Goal: Task Accomplishment & Management: Manage account settings

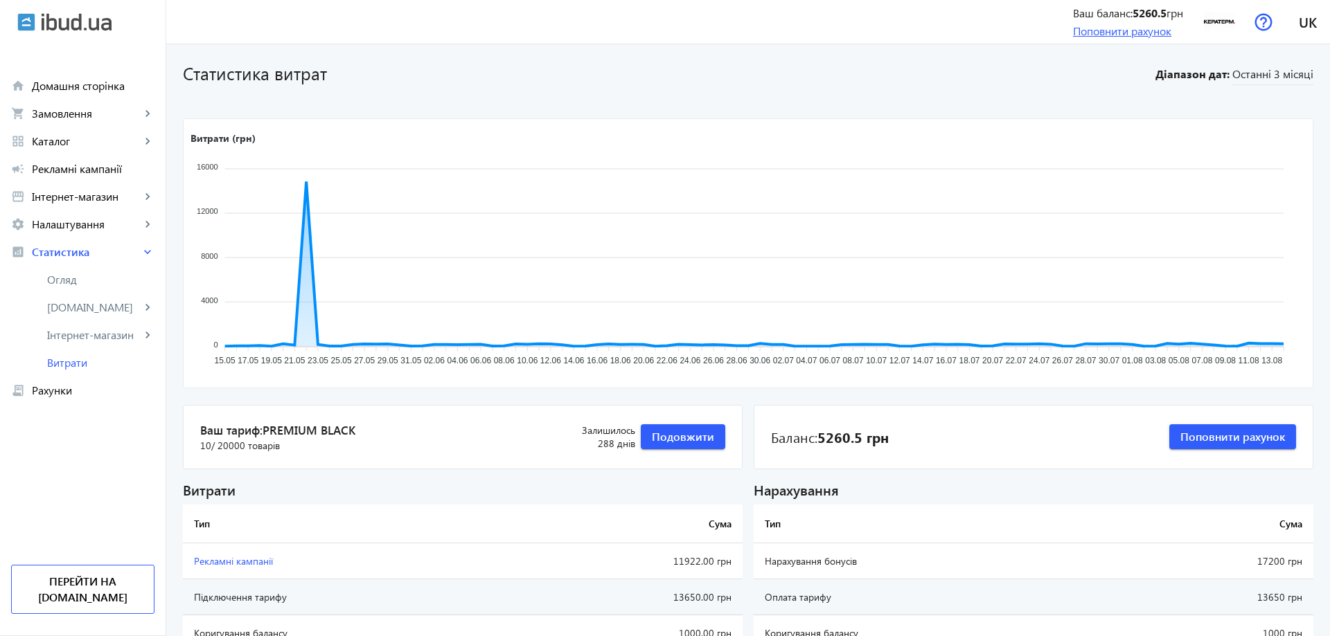
click at [1131, 30] on link "Поповнити рахунок" at bounding box center [1122, 31] width 98 height 15
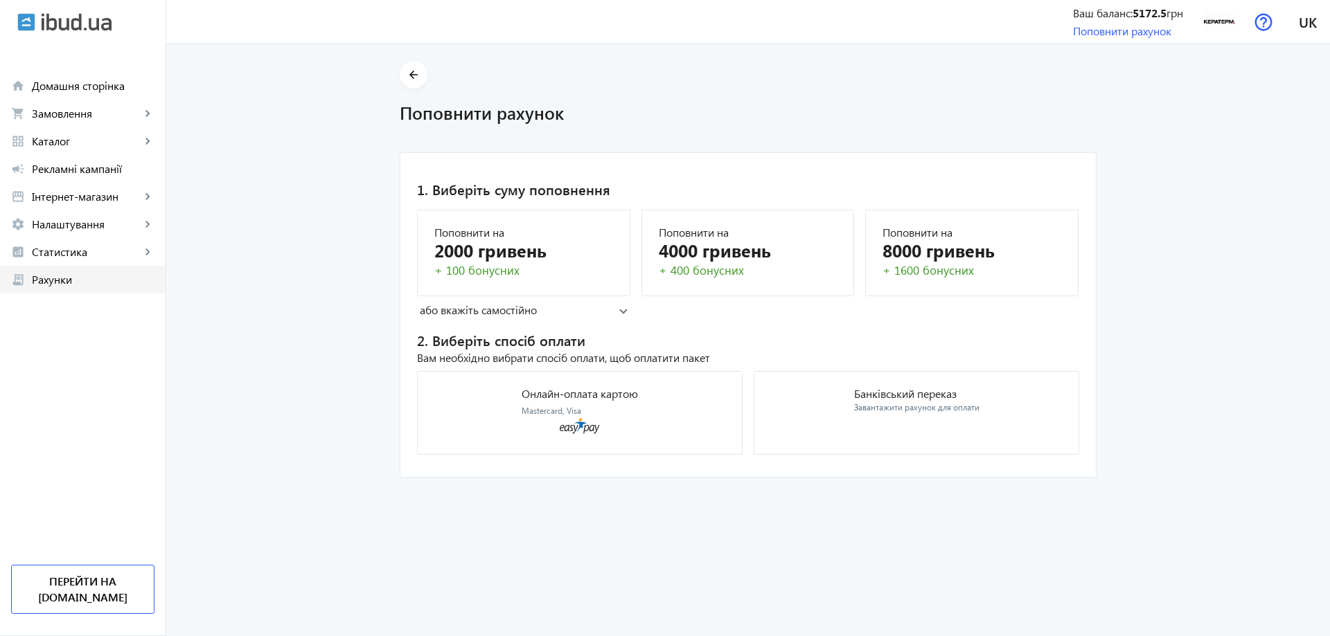
click at [78, 285] on span "Рахунки" at bounding box center [93, 280] width 123 height 14
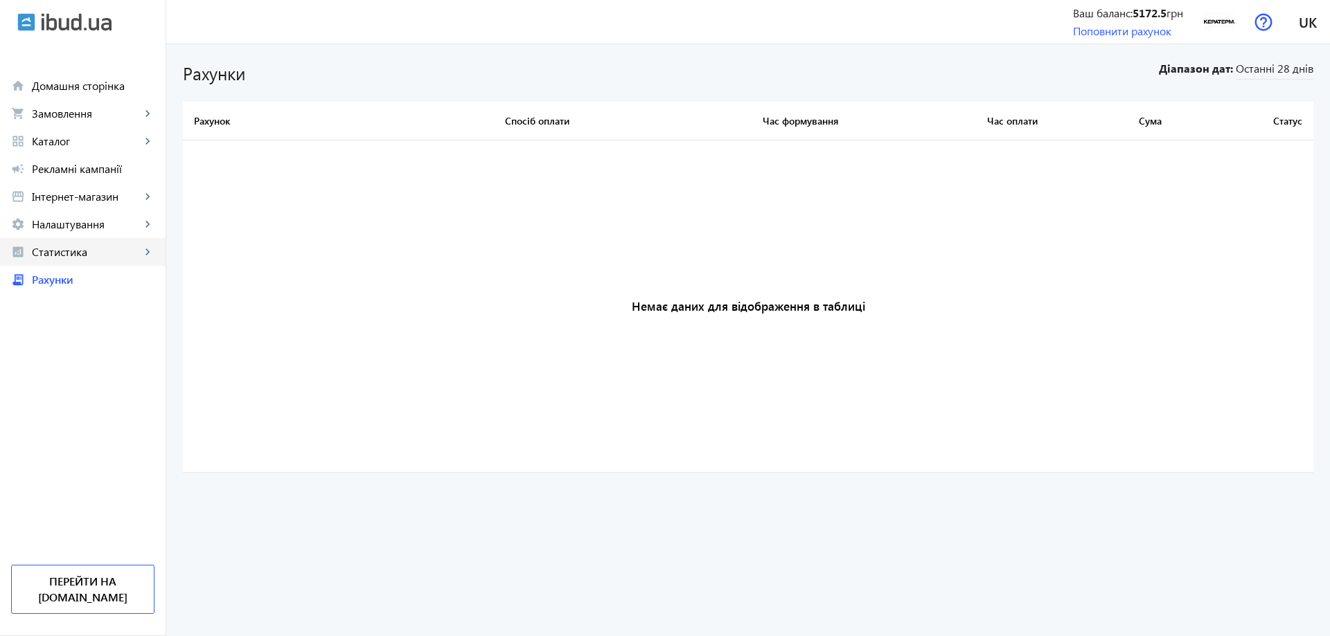
click at [73, 239] on link "analytics Статистика keyboard_arrow_right" at bounding box center [82, 252] width 165 height 28
click at [82, 357] on span "Витрати" at bounding box center [100, 363] width 107 height 14
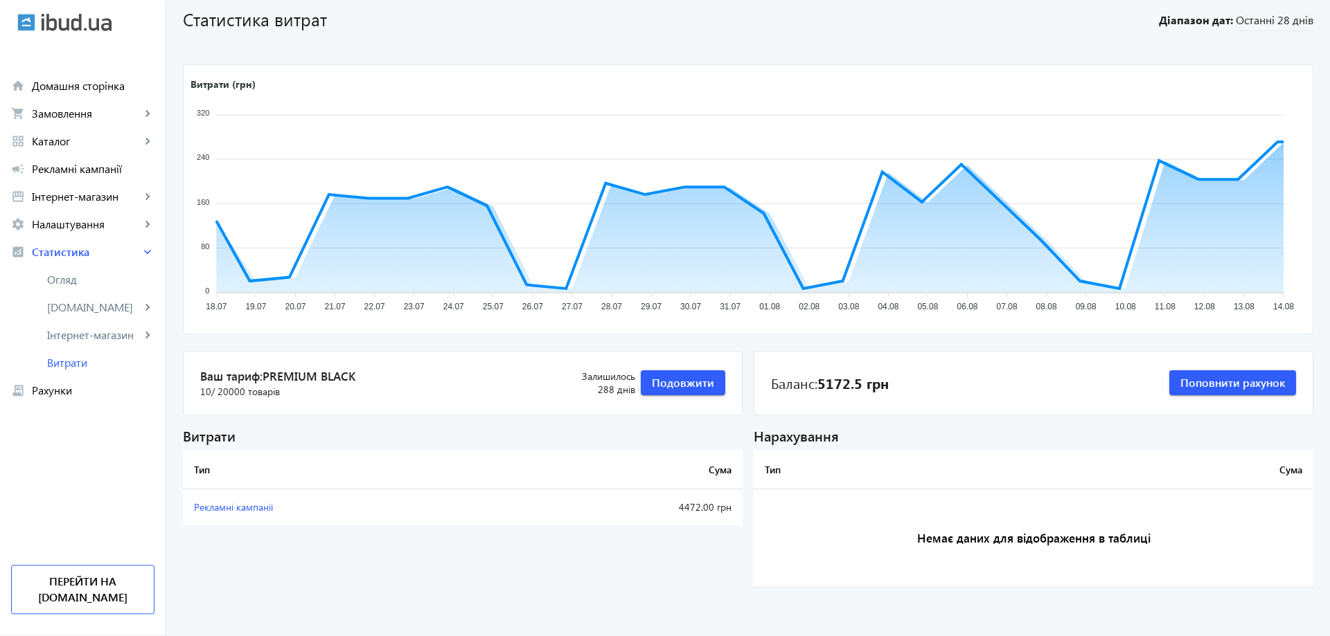
scroll to position [58, 0]
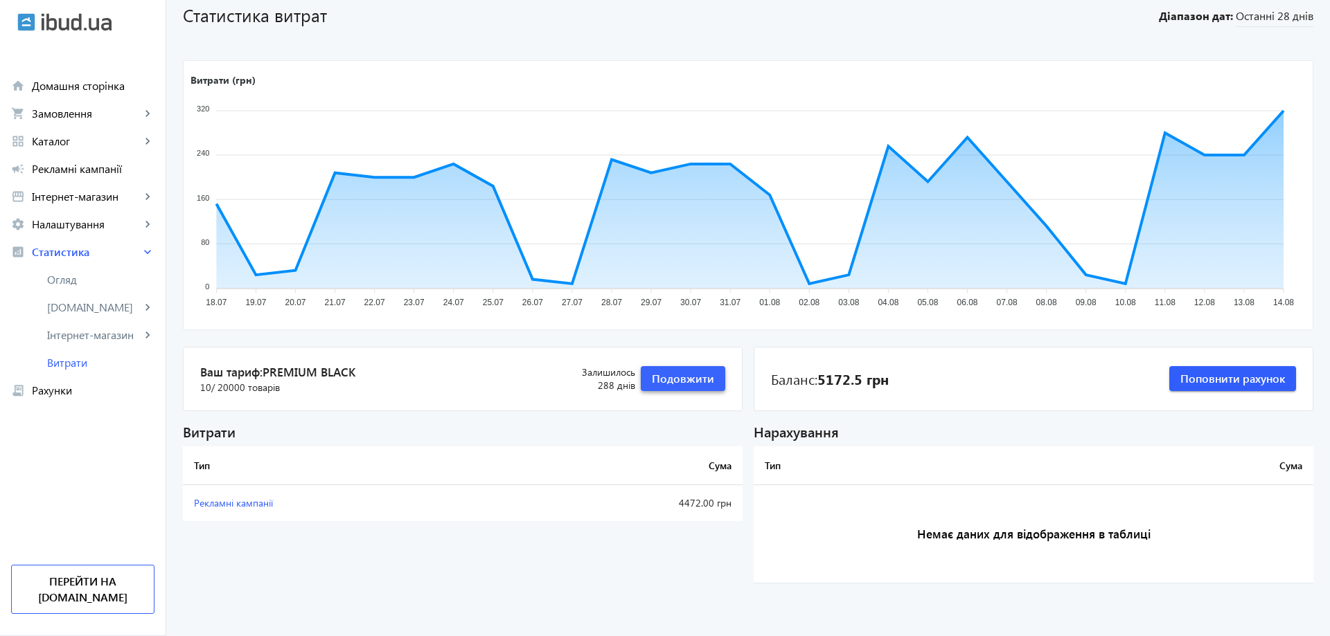
click at [674, 375] on span "Подовжити" at bounding box center [683, 378] width 62 height 15
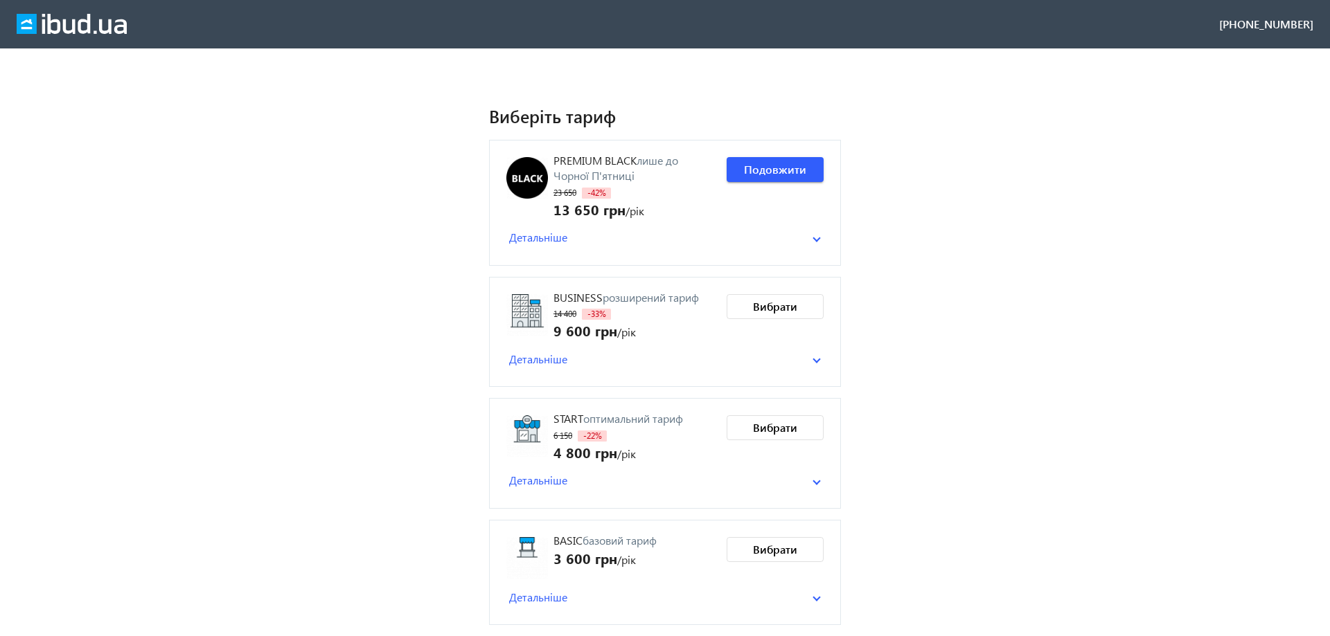
click at [814, 244] on mat-expansion-panel-header "Детальніше" at bounding box center [664, 237] width 317 height 21
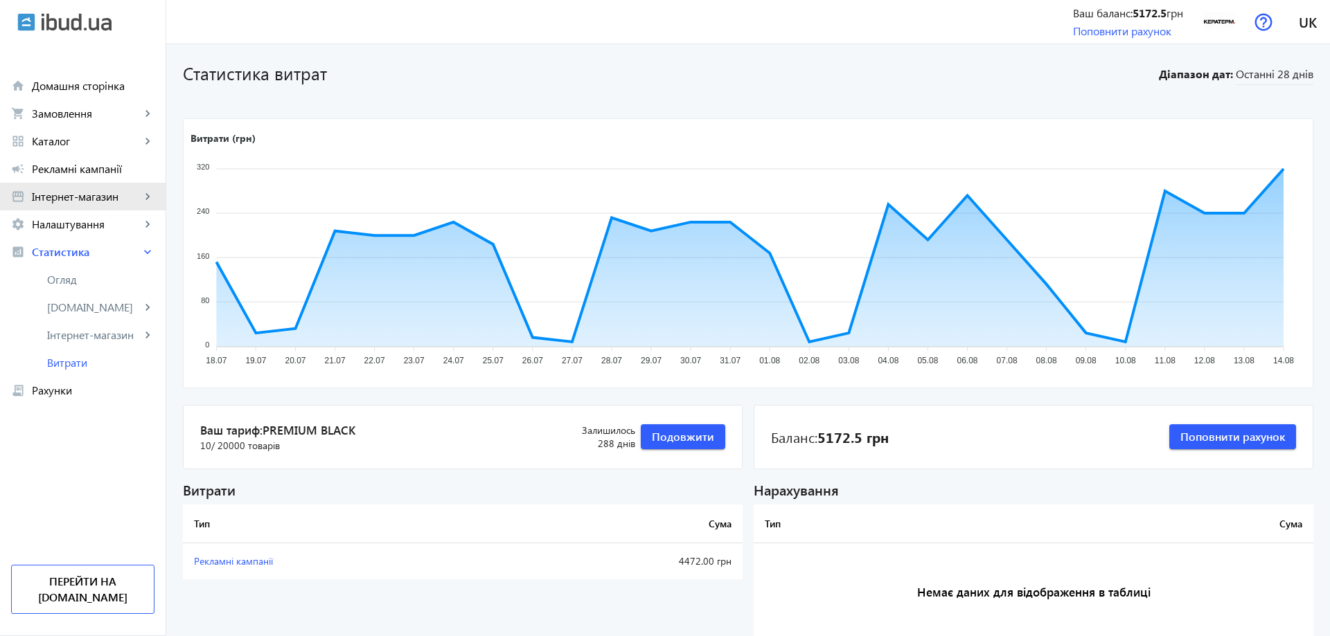
click at [112, 203] on span "Інтернет-магазин" at bounding box center [86, 197] width 109 height 14
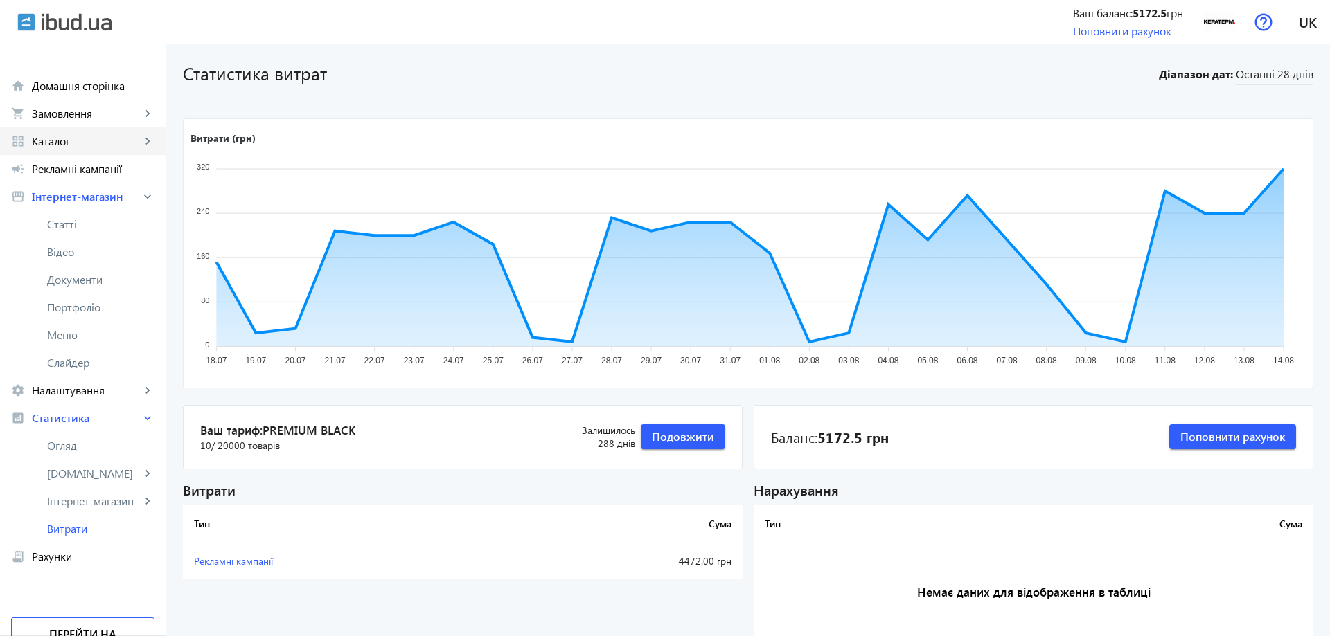
click at [109, 147] on span "Каталог" at bounding box center [86, 141] width 109 height 14
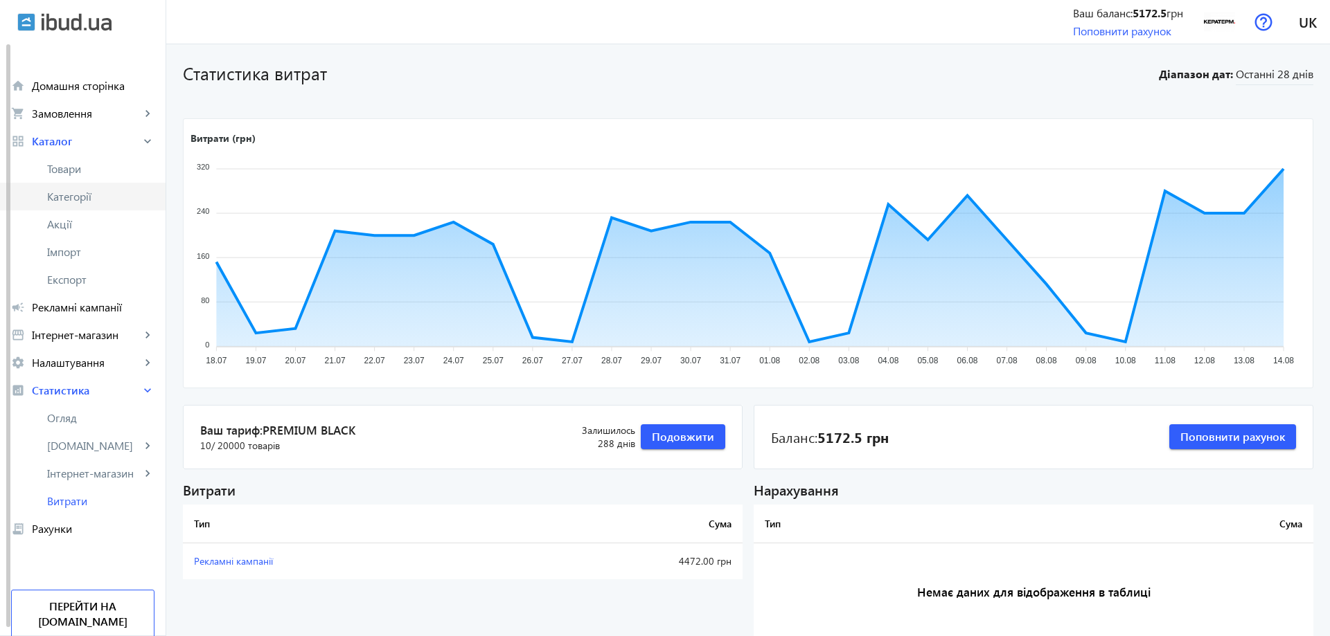
click at [95, 195] on span "Категорії" at bounding box center [100, 197] width 107 height 14
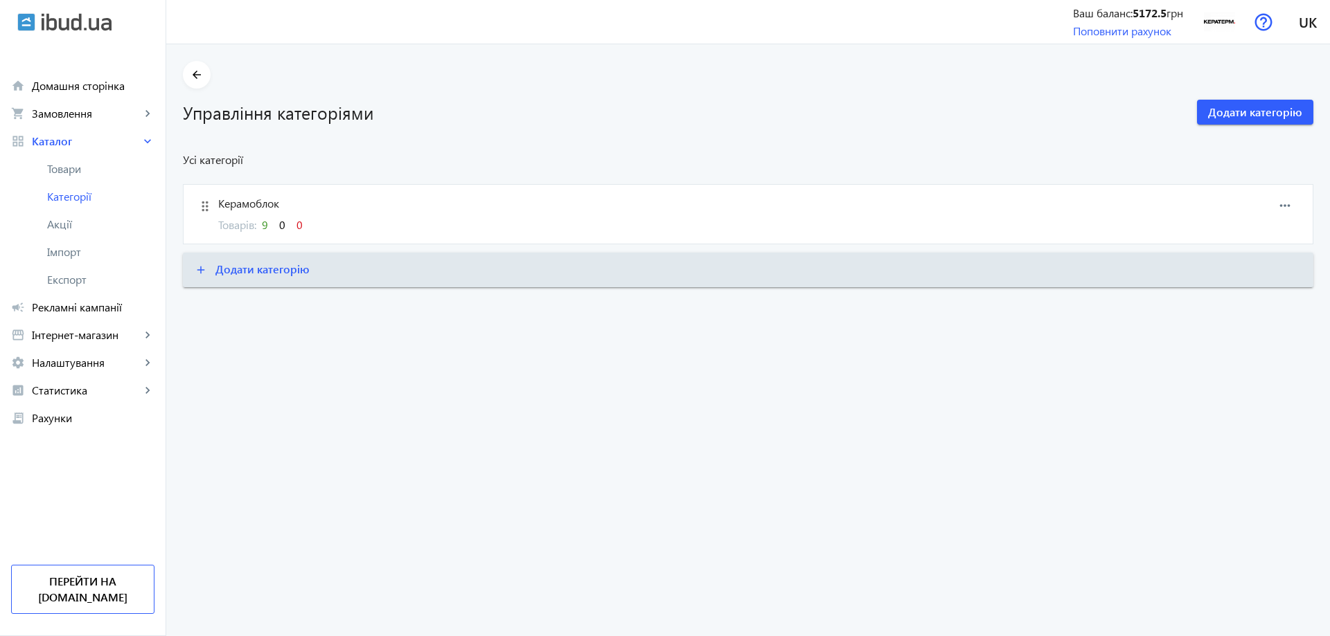
click at [237, 205] on span "Керамоблок" at bounding box center [659, 203] width 882 height 15
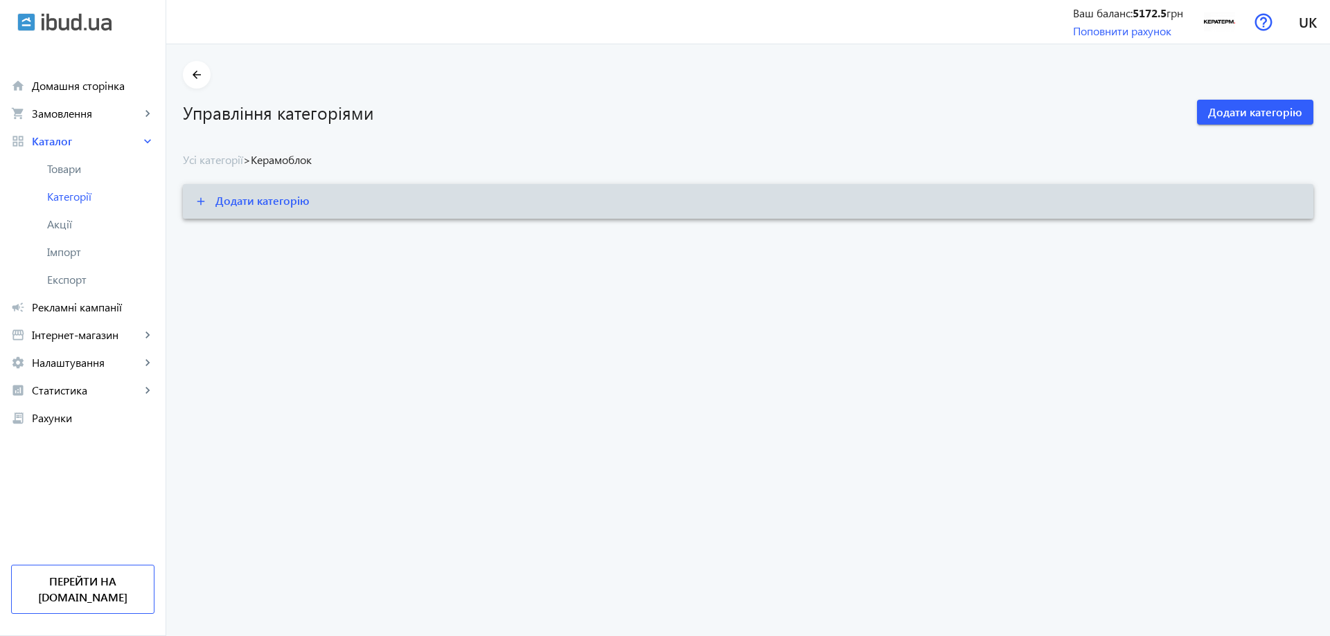
click at [262, 201] on span "Додати категорію" at bounding box center [262, 200] width 94 height 15
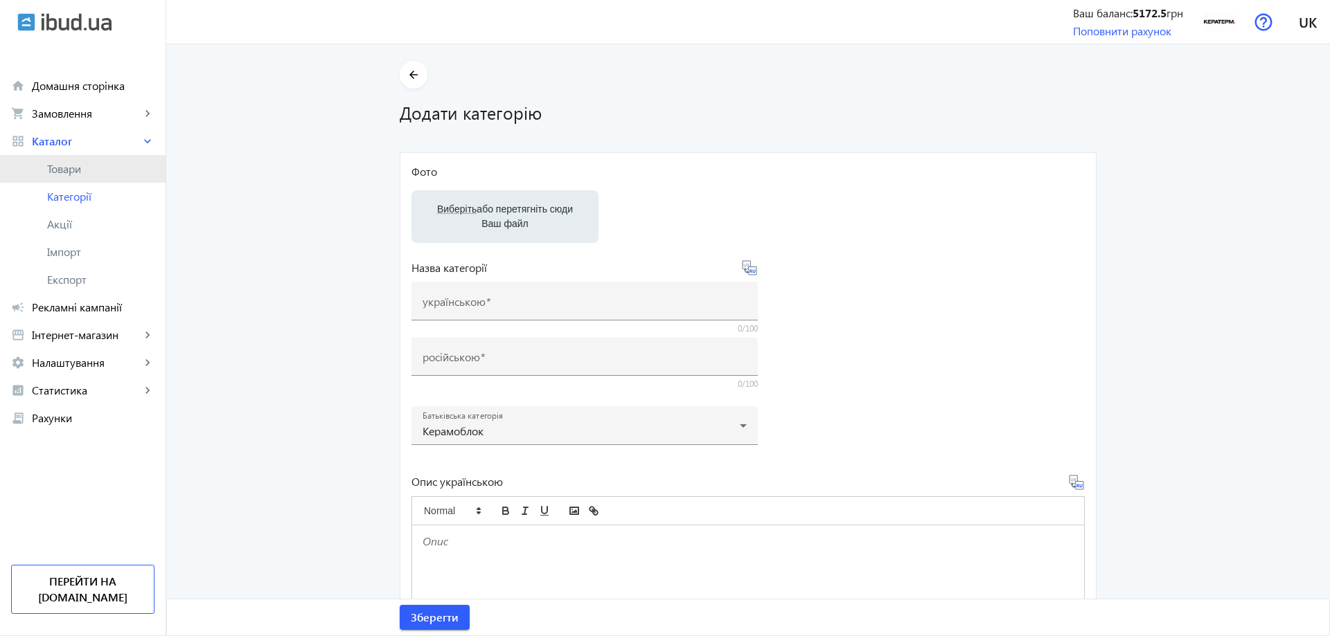
click at [82, 172] on span "Товари" at bounding box center [100, 169] width 107 height 14
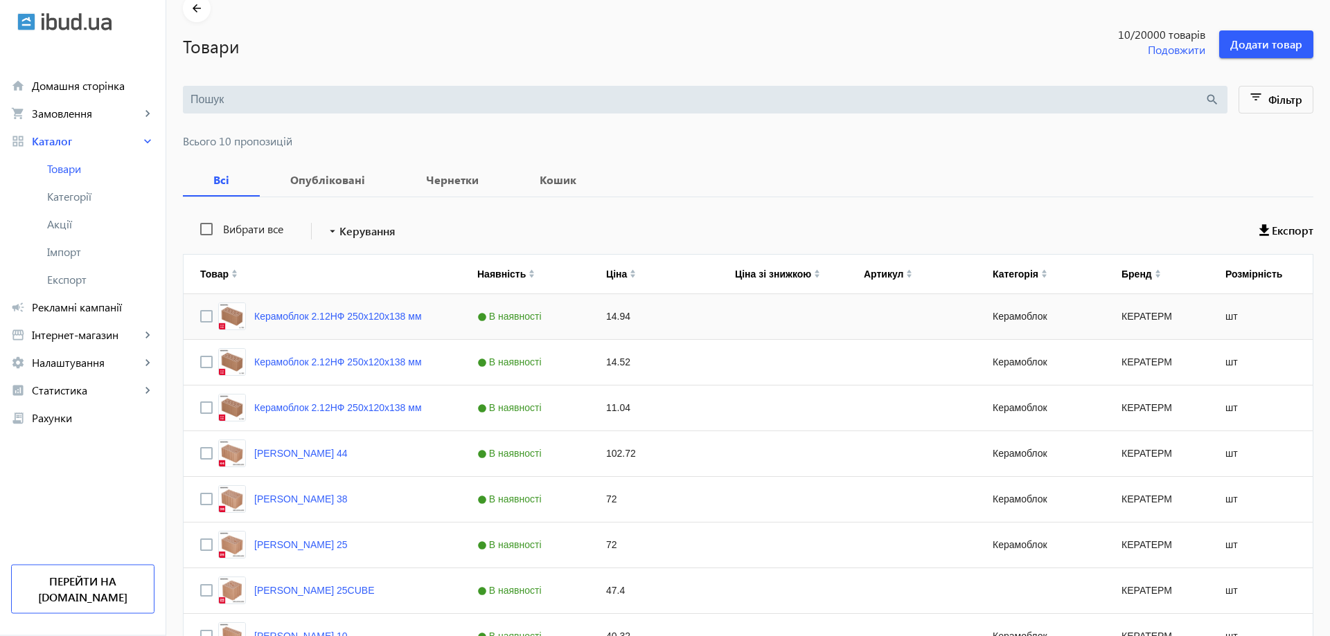
scroll to position [71, 0]
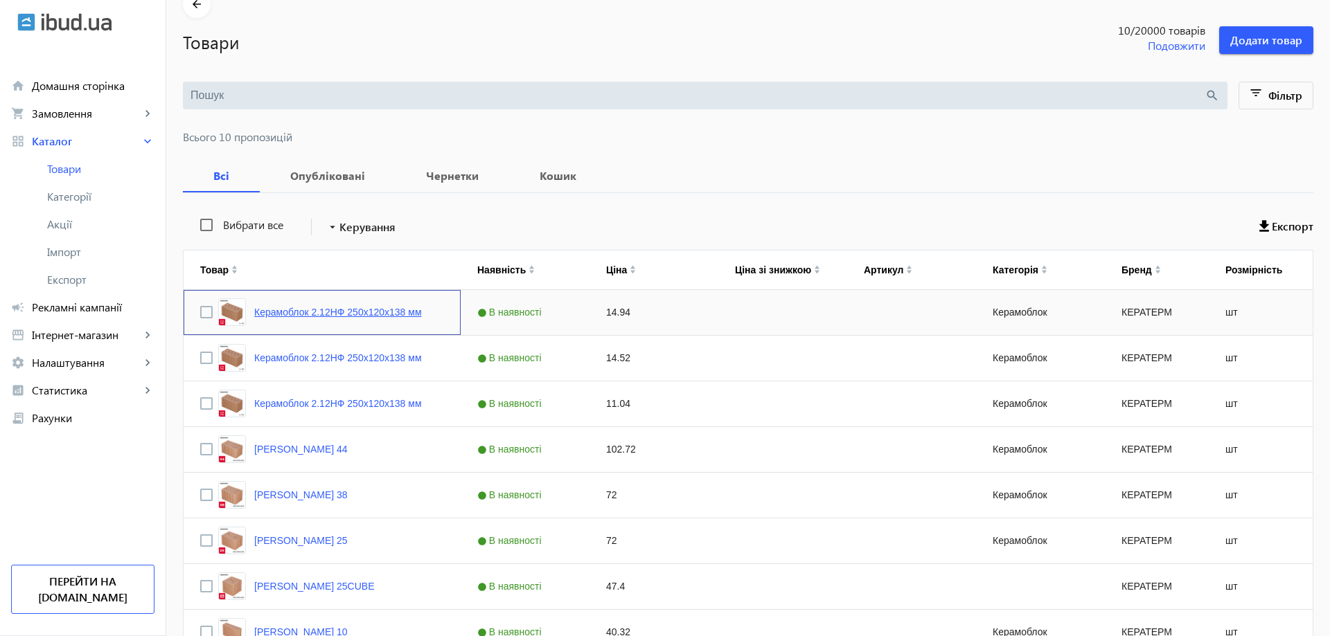
click at [355, 313] on link "Керамоблок 2.12НФ 250х120х138 мм" at bounding box center [338, 312] width 168 height 11
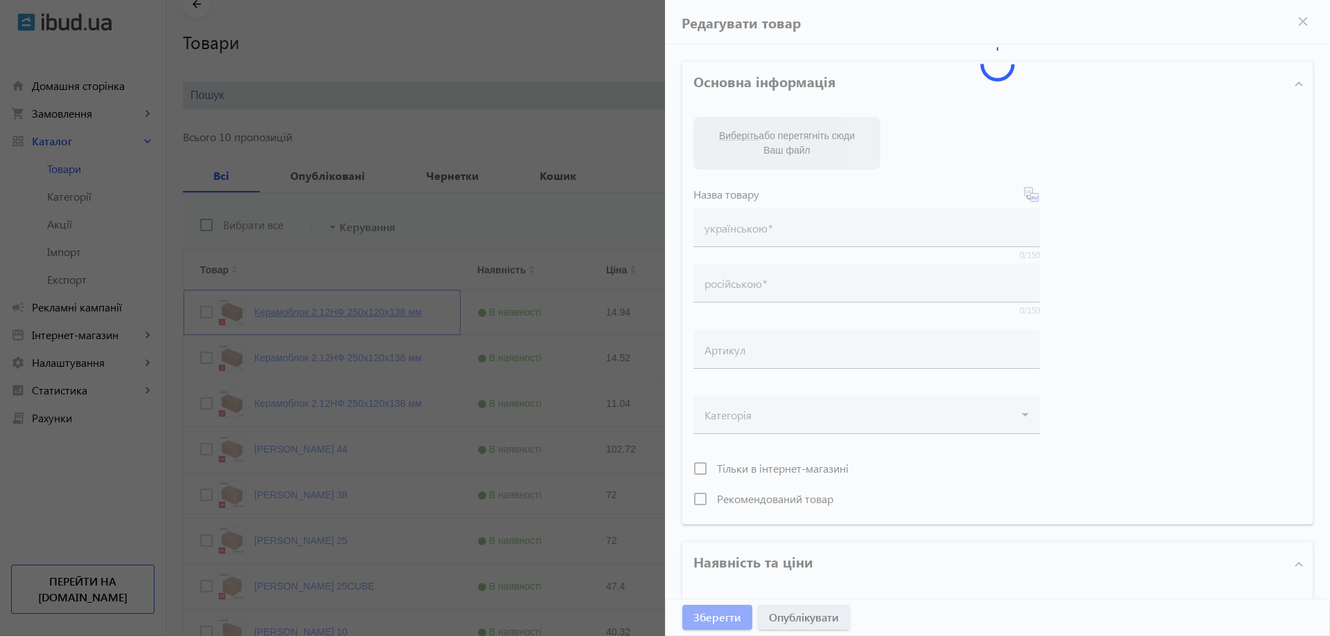
type input "Керамоблок 2.12НФ 250х120х138 мм"
type input "14.94"
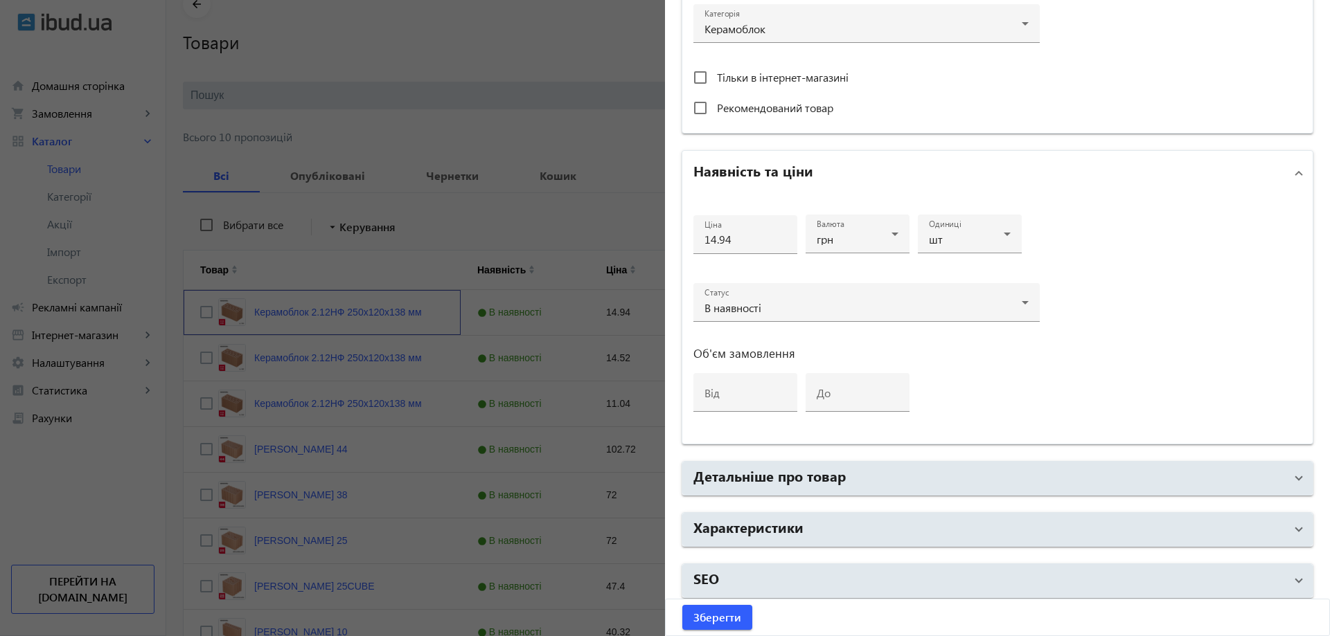
scroll to position [517, 0]
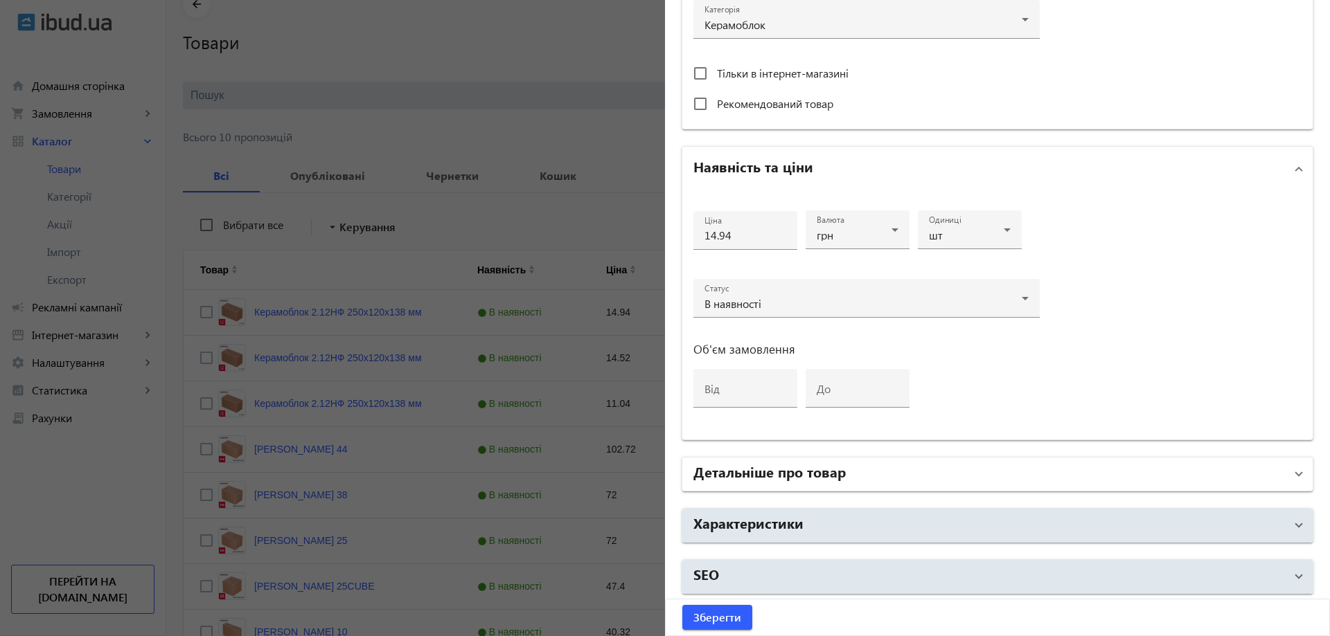
click at [868, 466] on mat-panel-title "Детальніше про товар" at bounding box center [988, 474] width 591 height 25
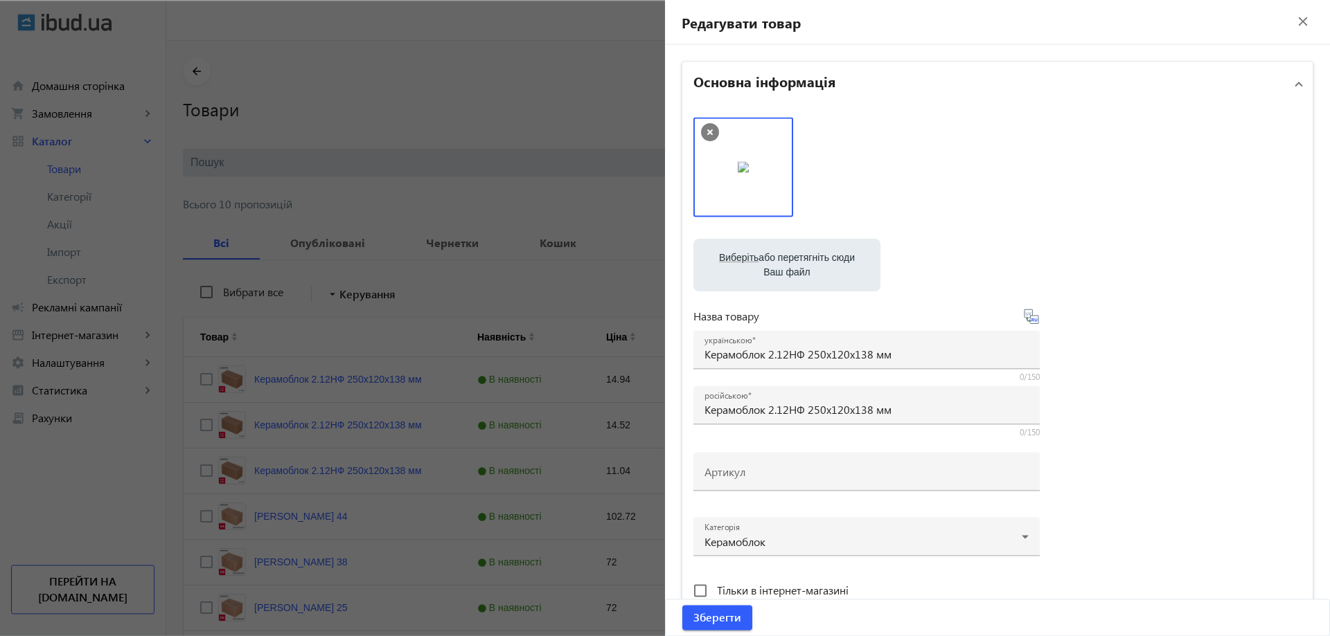
scroll to position [0, 0]
click at [620, 202] on div at bounding box center [665, 318] width 1330 height 636
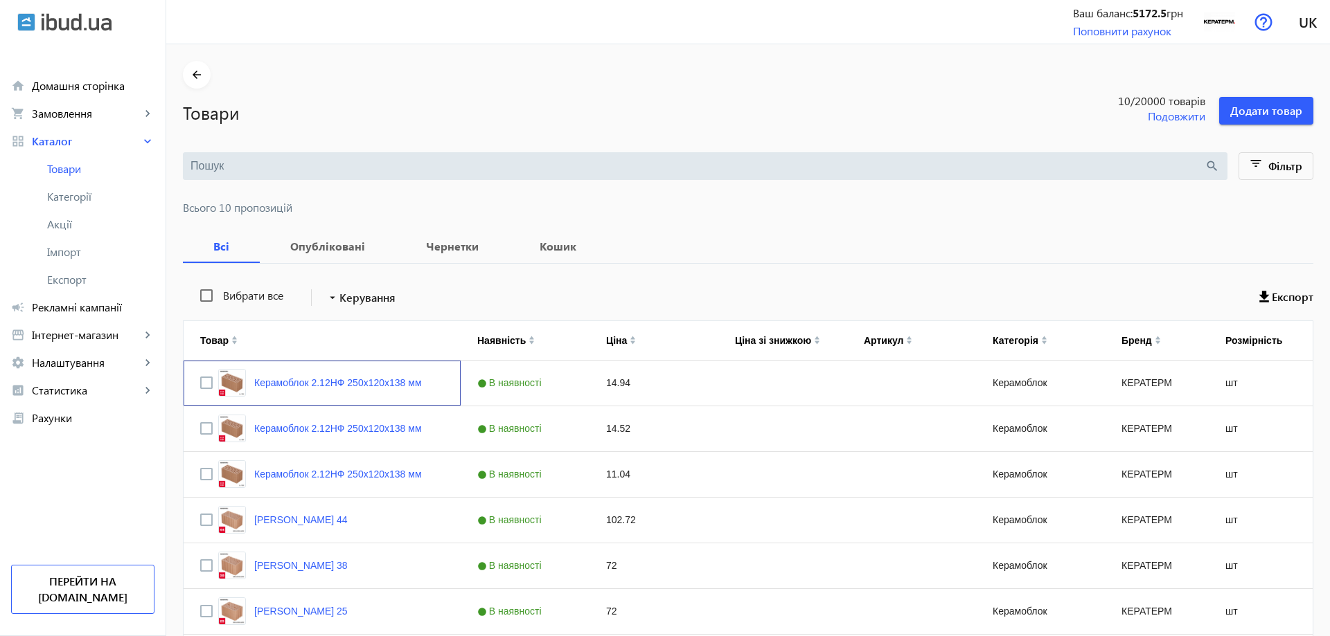
scroll to position [246, 0]
